Goal: Navigation & Orientation: Find specific page/section

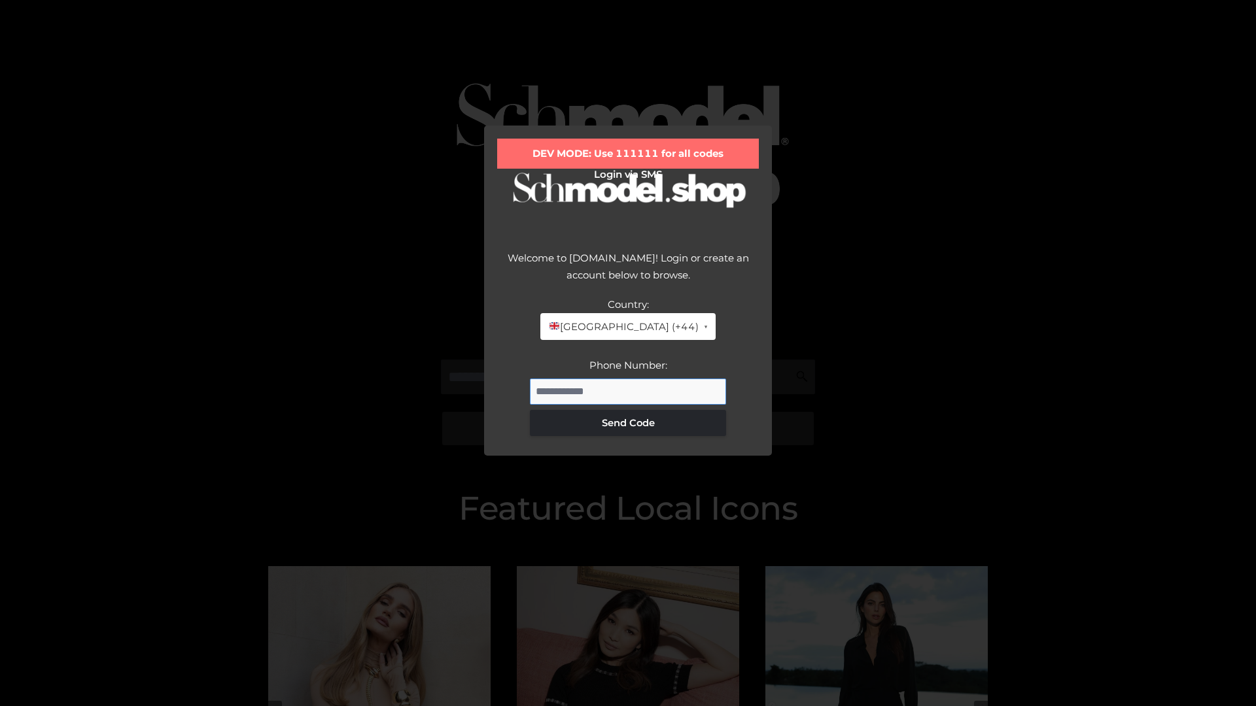
click at [628, 391] on input "Phone Number:" at bounding box center [628, 392] width 196 height 26
type input "**********"
click at [628, 423] on button "Send Code" at bounding box center [628, 423] width 196 height 26
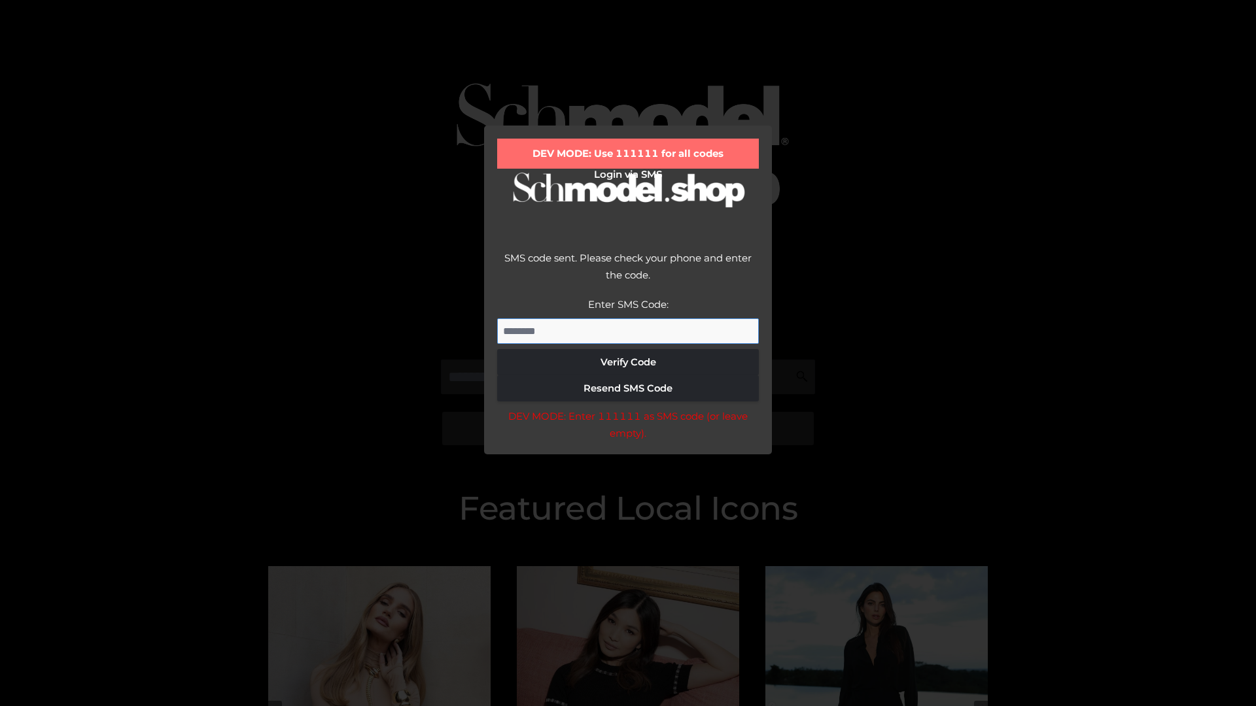
click at [628, 331] on input "Enter SMS Code:" at bounding box center [628, 332] width 262 height 26
type input "******"
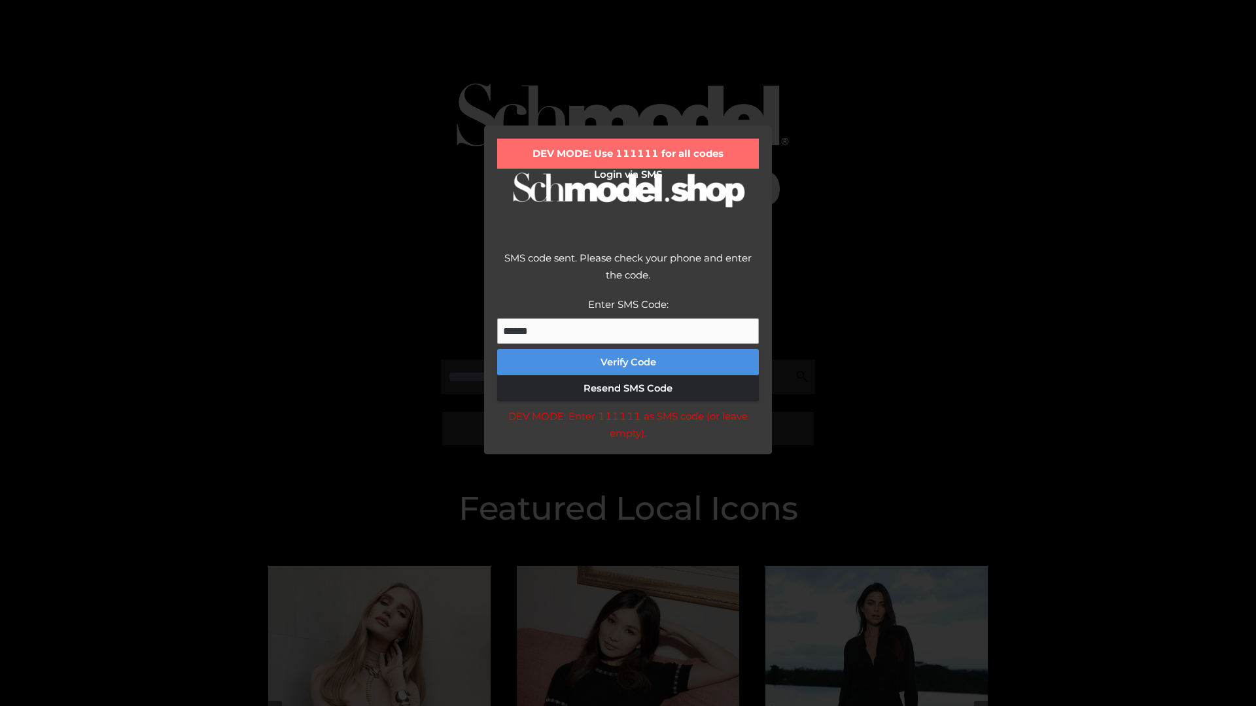
click at [628, 362] on button "Verify Code" at bounding box center [628, 362] width 262 height 26
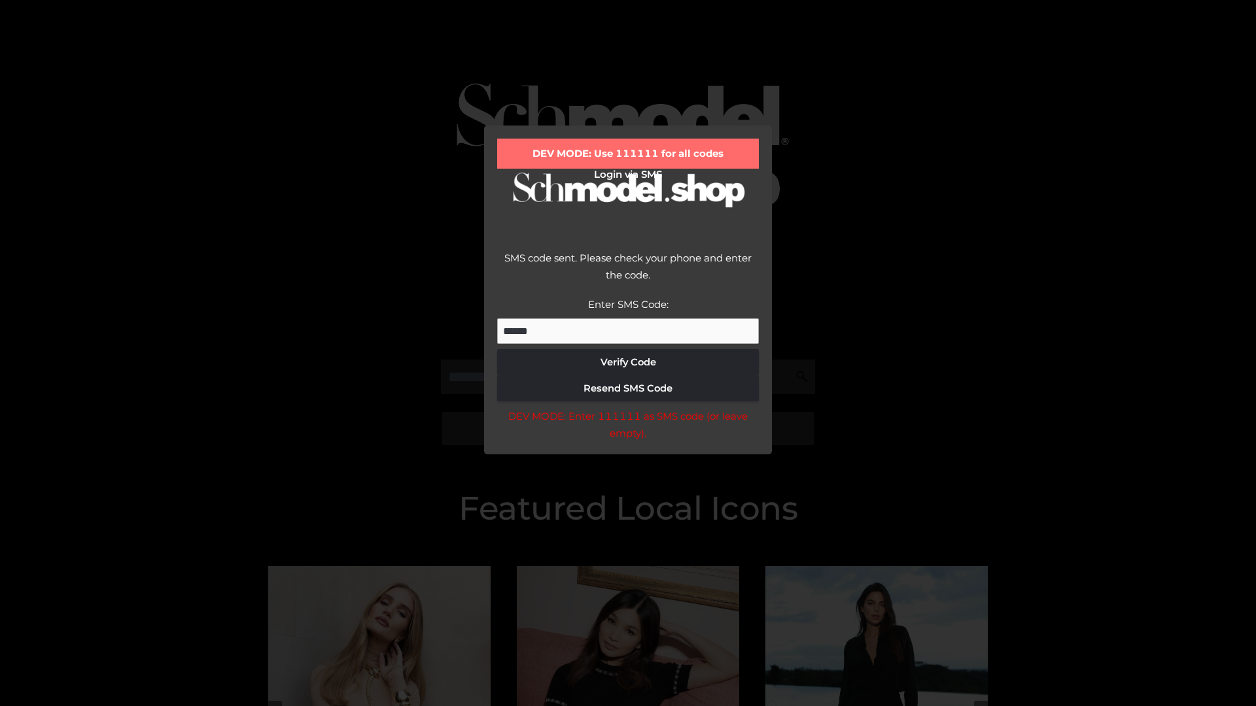
click at [627, 428] on div "DEV MODE: Enter 111111 as SMS code (or leave empty)." at bounding box center [628, 424] width 262 height 33
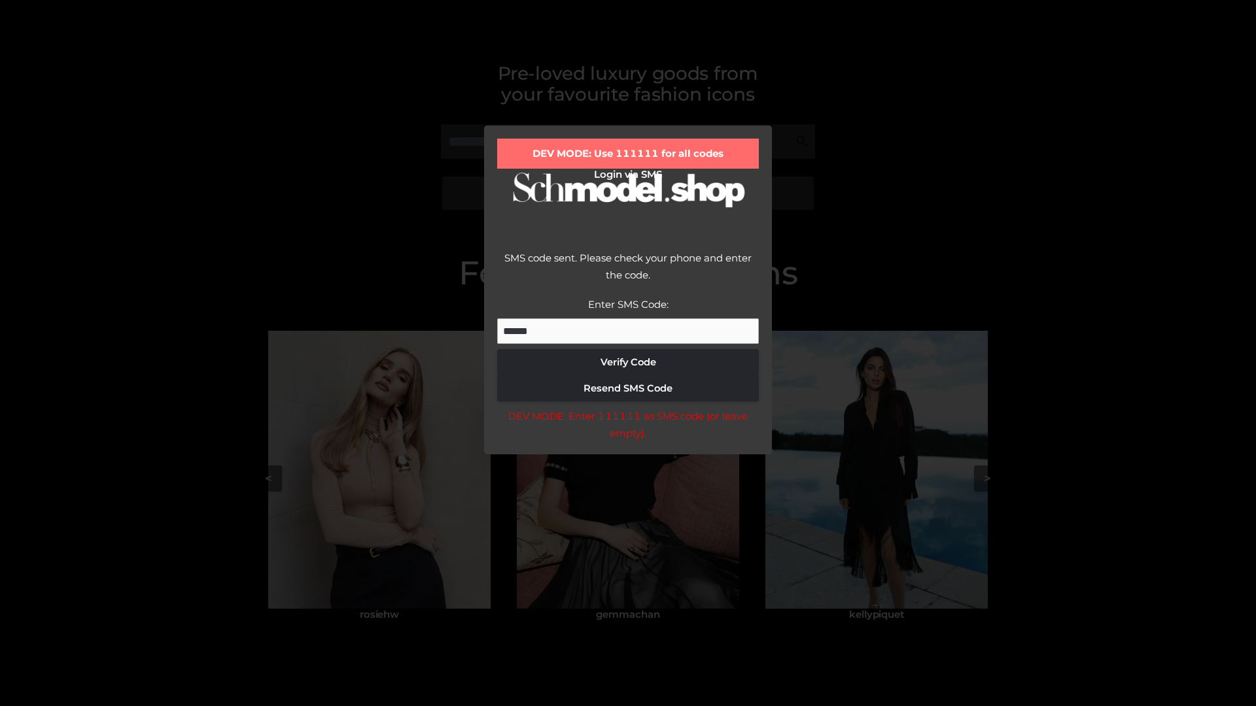
scroll to position [279, 0]
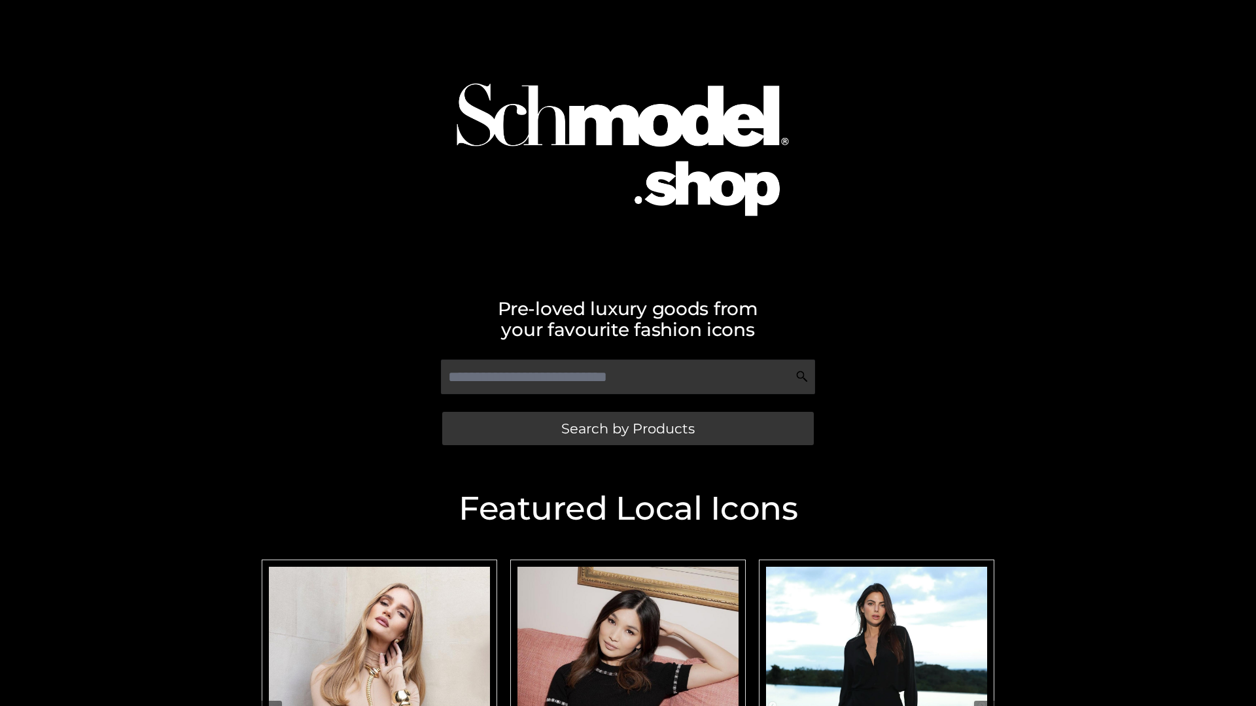
scroll to position [278, 0]
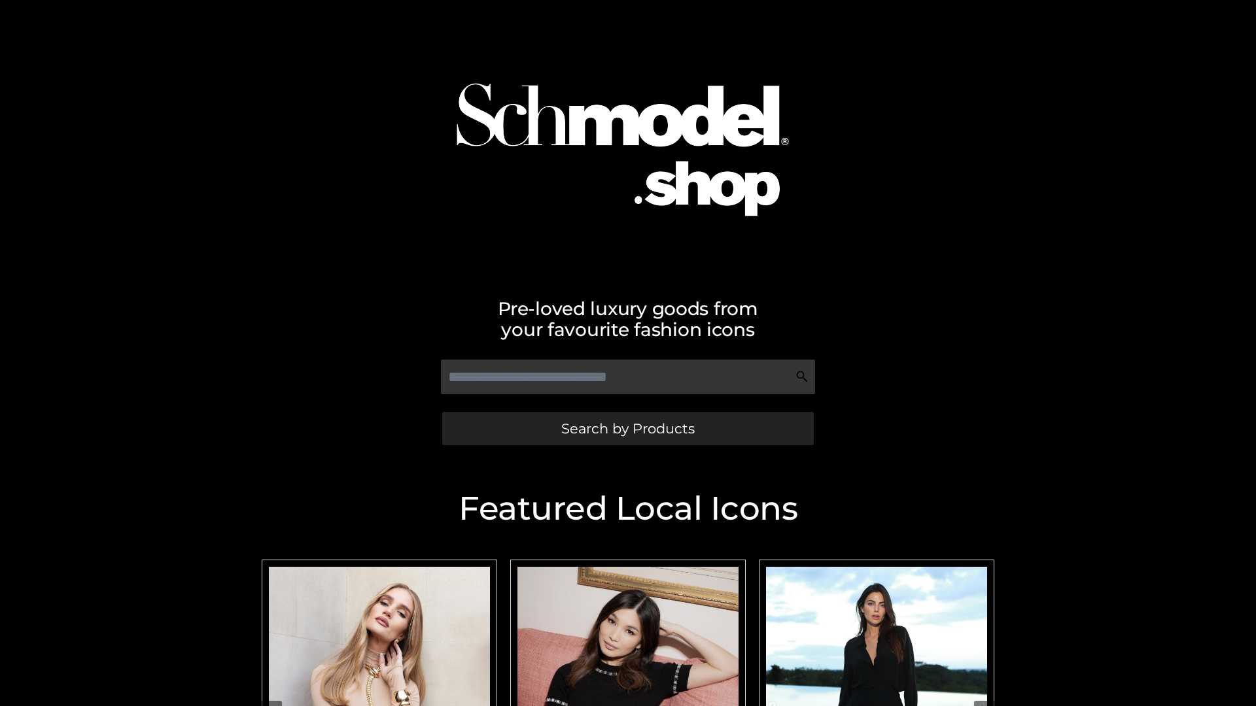
click at [627, 428] on span "Search by Products" at bounding box center [627, 429] width 133 height 14
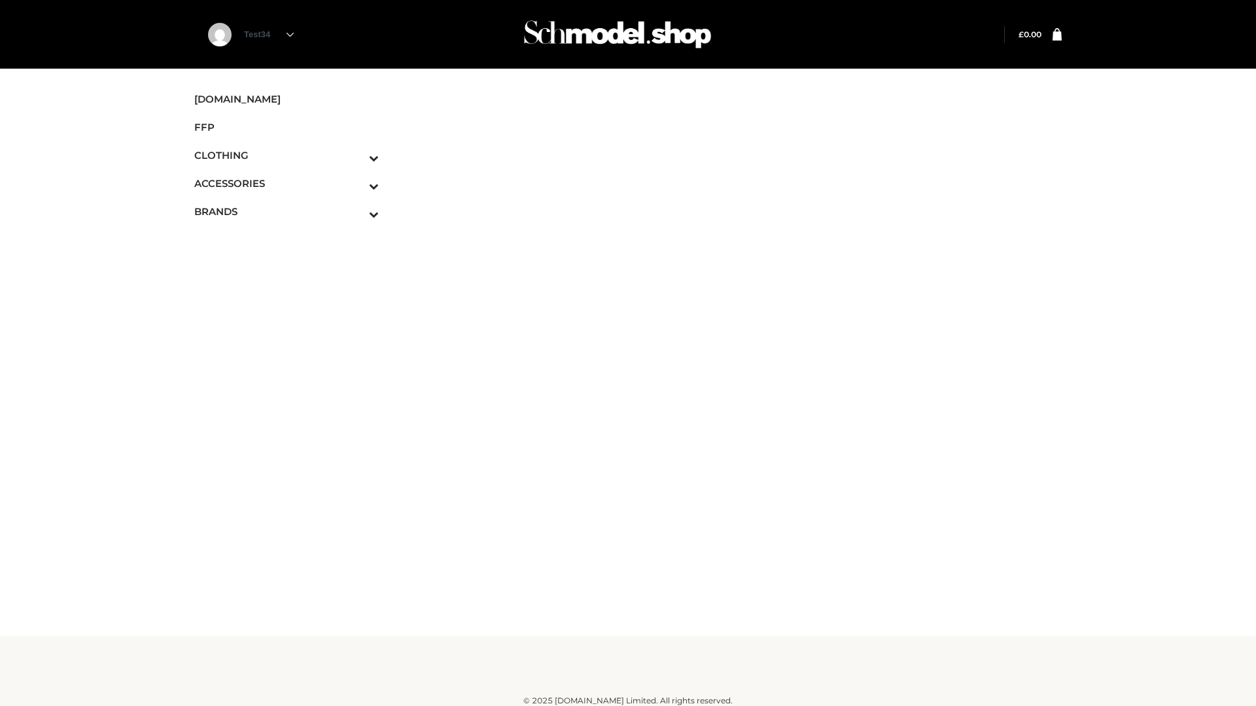
scroll to position [8, 0]
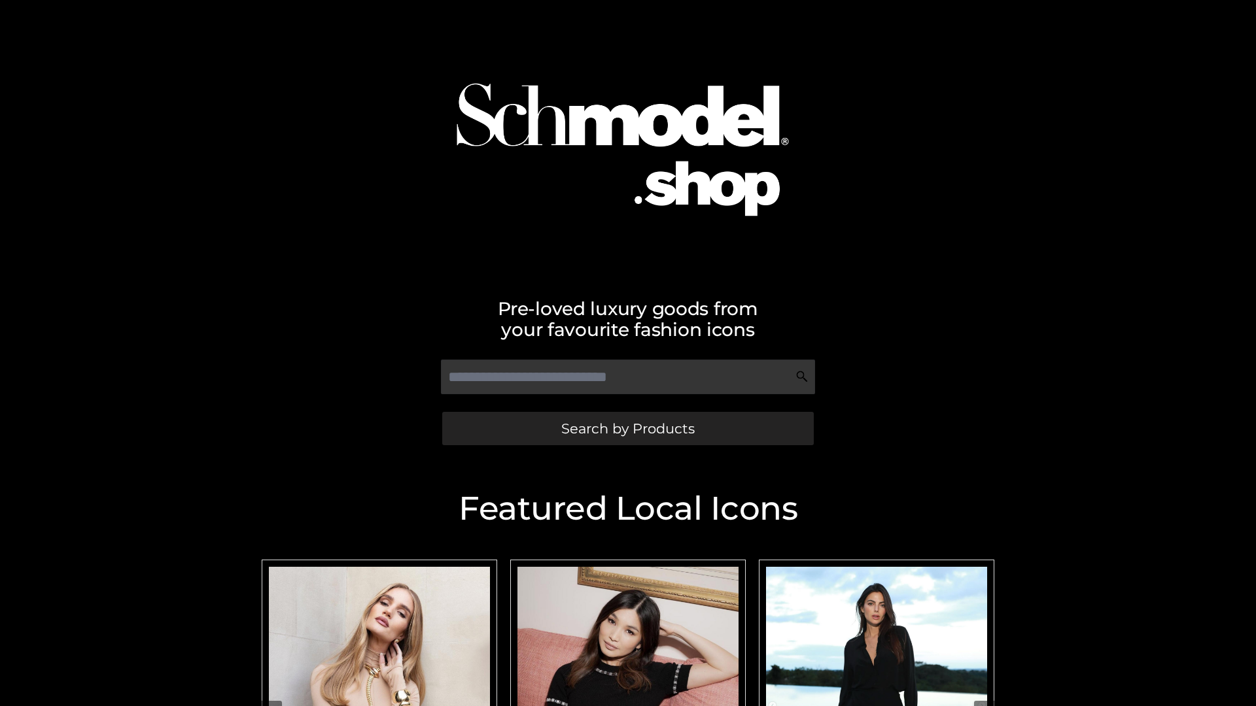
click at [627, 428] on span "Search by Products" at bounding box center [627, 429] width 133 height 14
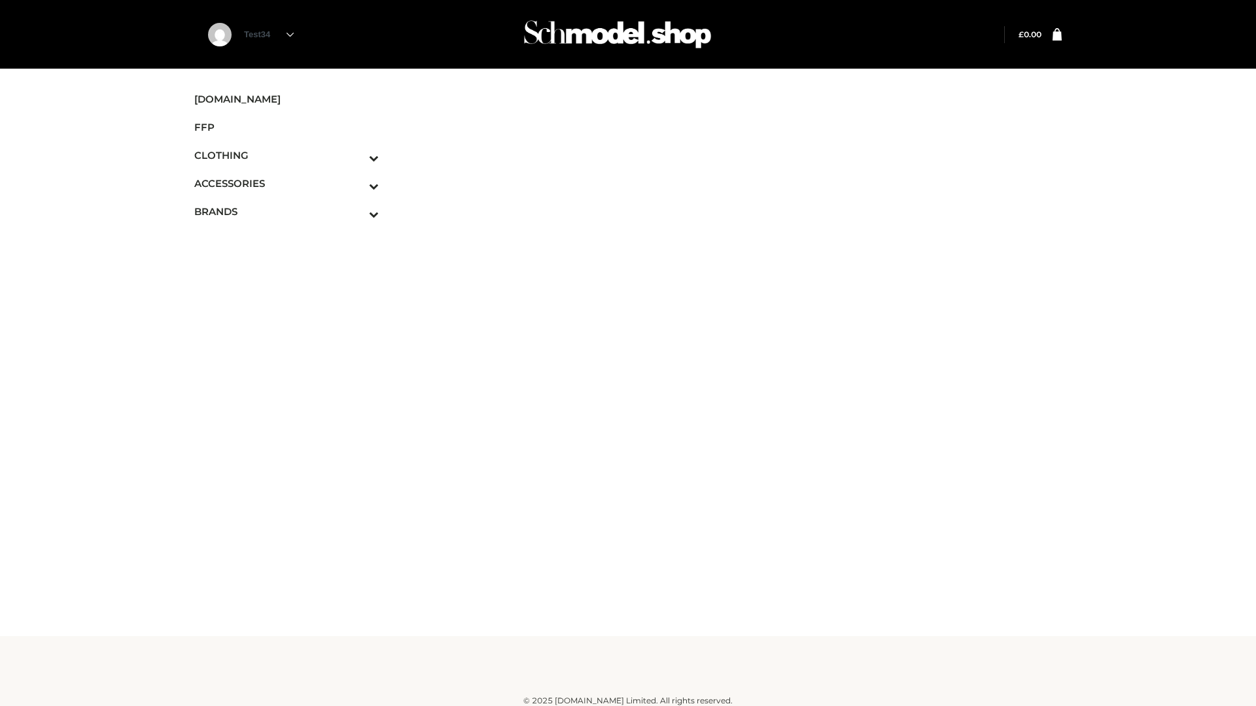
scroll to position [8, 0]
